Goal: Task Accomplishment & Management: Manage account settings

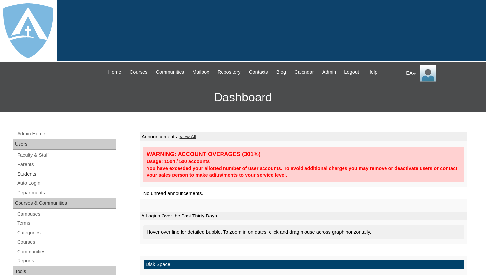
click at [26, 176] on link "Students" at bounding box center [67, 174] width 100 height 8
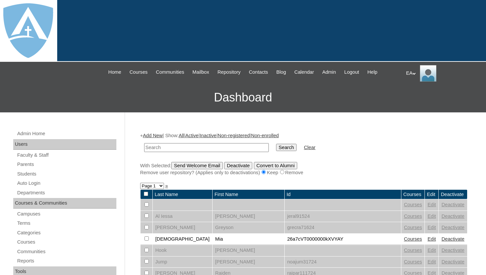
click at [184, 146] on input "text" at bounding box center [206, 147] width 125 height 9
type input "dye"
click at [276, 144] on input "Search" at bounding box center [286, 147] width 20 height 7
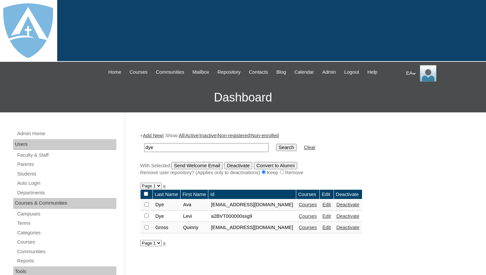
click at [317, 216] on link "Courses" at bounding box center [308, 215] width 18 height 5
click at [330, 218] on link "Edit" at bounding box center [326, 215] width 8 height 5
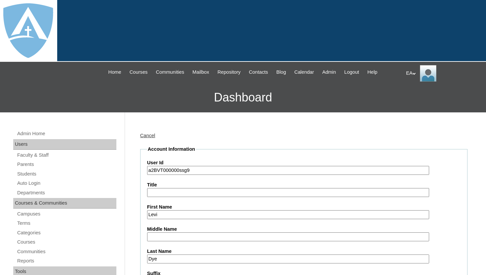
click at [270, 137] on div "Cancel" at bounding box center [303, 135] width 327 height 7
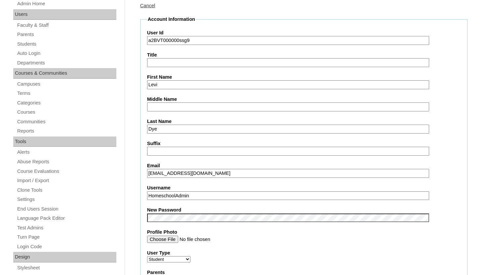
scroll to position [159, 0]
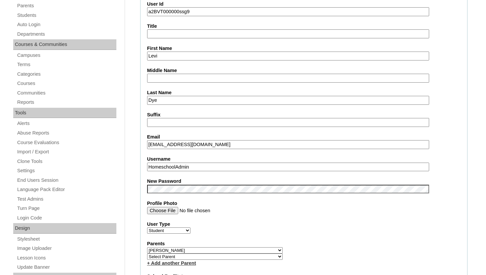
drag, startPoint x: 239, startPoint y: 145, endPoint x: 138, endPoint y: 143, distance: 101.1
drag, startPoint x: 206, startPoint y: 167, endPoint x: 120, endPoint y: 168, distance: 86.2
paste input "levi.dye@enlightiumstudent.com"
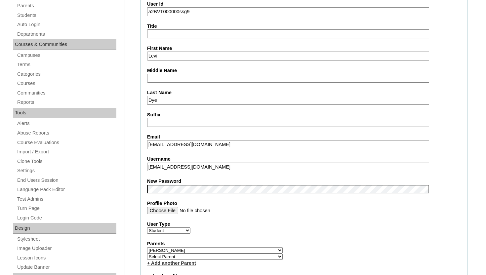
type input "levi.dye@enlightiumstudent.com"
click at [441, 130] on fieldset "Account Information User Id a2BVT000000ssg9 Title First Name Levi Middle Name L…" at bounding box center [303, 254] width 327 height 535
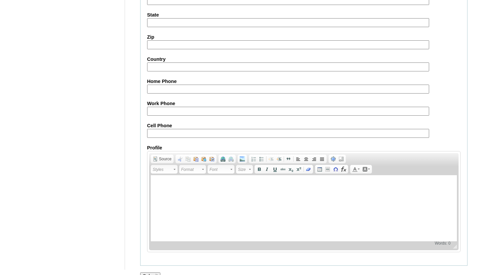
scroll to position [768, 0]
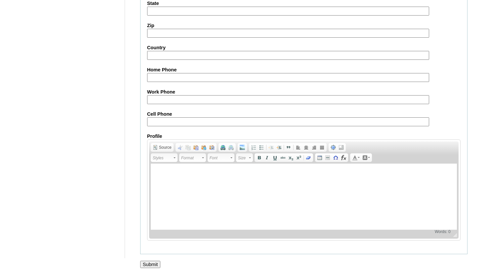
click at [157, 261] on input "Submit" at bounding box center [150, 264] width 20 height 7
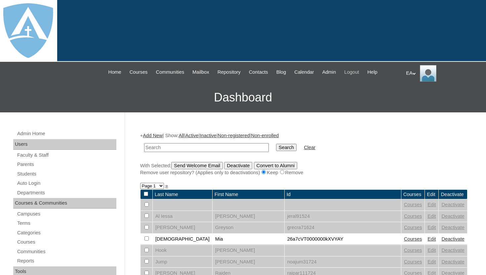
click at [359, 73] on span "Logout" at bounding box center [351, 72] width 15 height 8
